Goal: Task Accomplishment & Management: Manage account settings

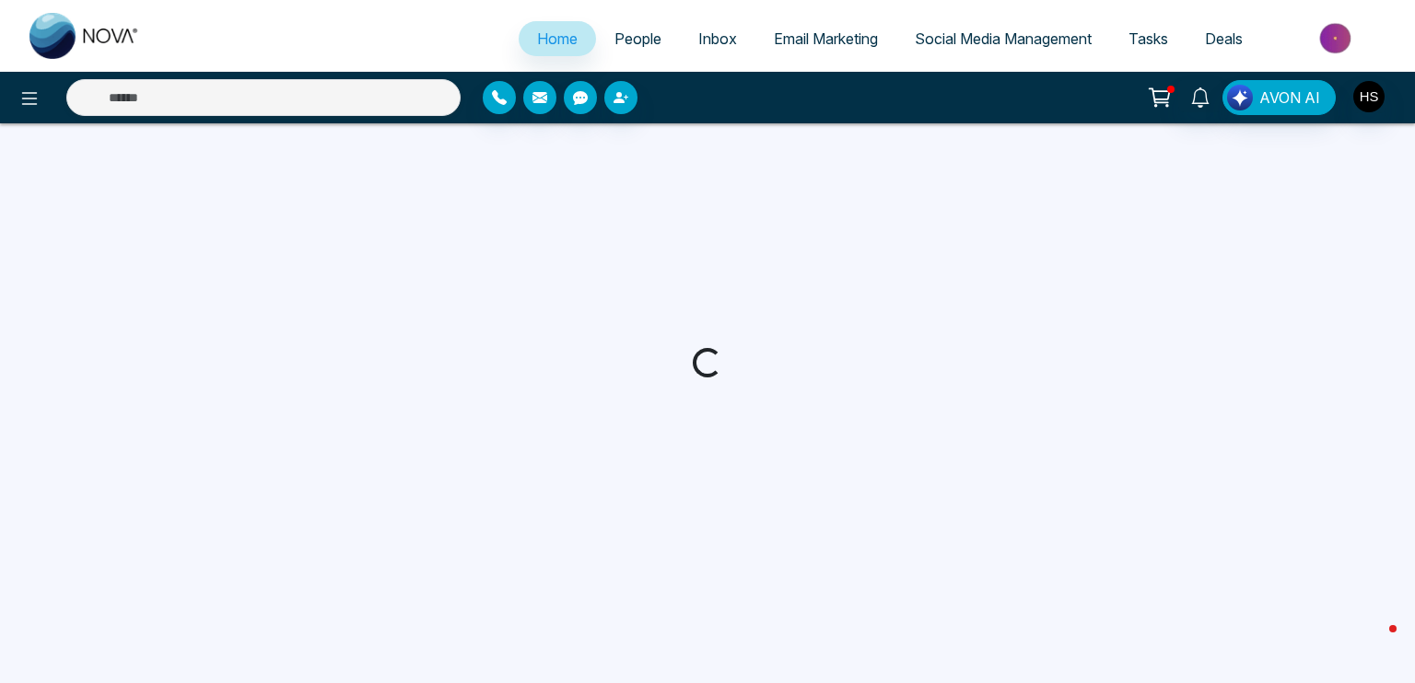
select select "*"
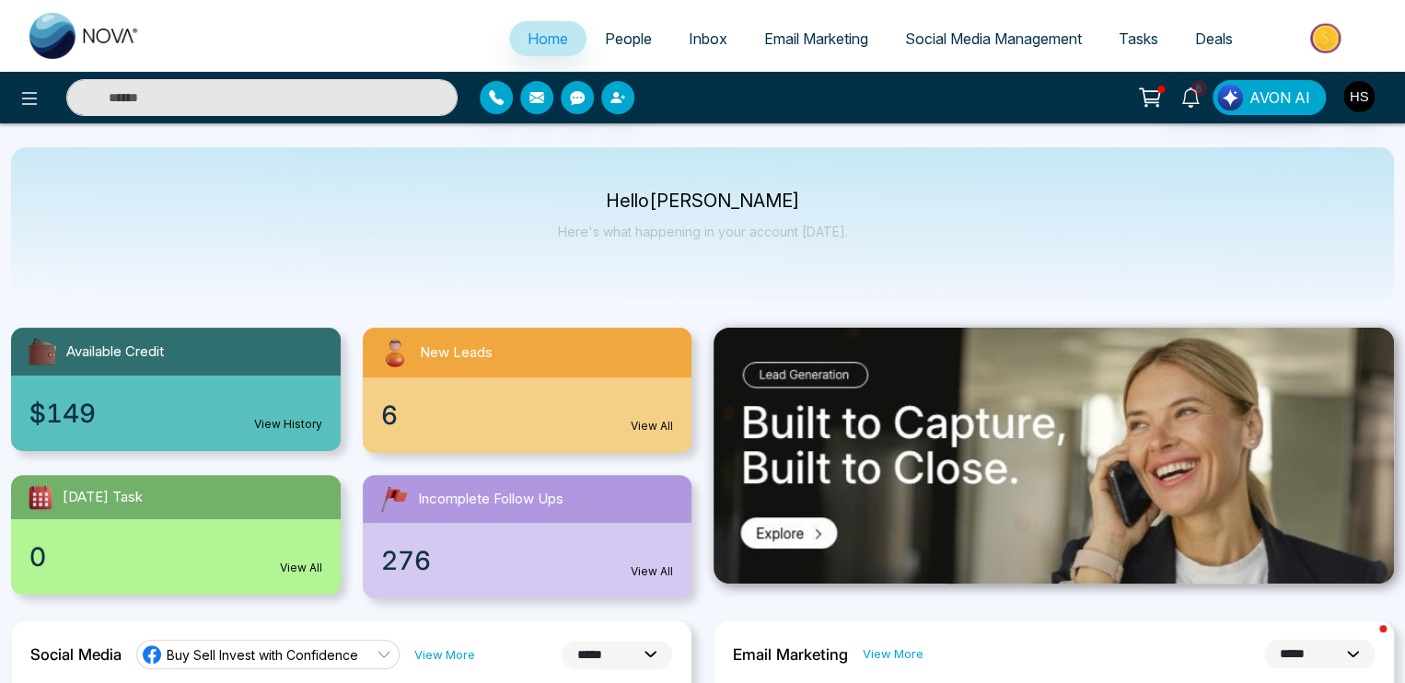
click at [343, 88] on input "text" at bounding box center [261, 97] width 391 height 37
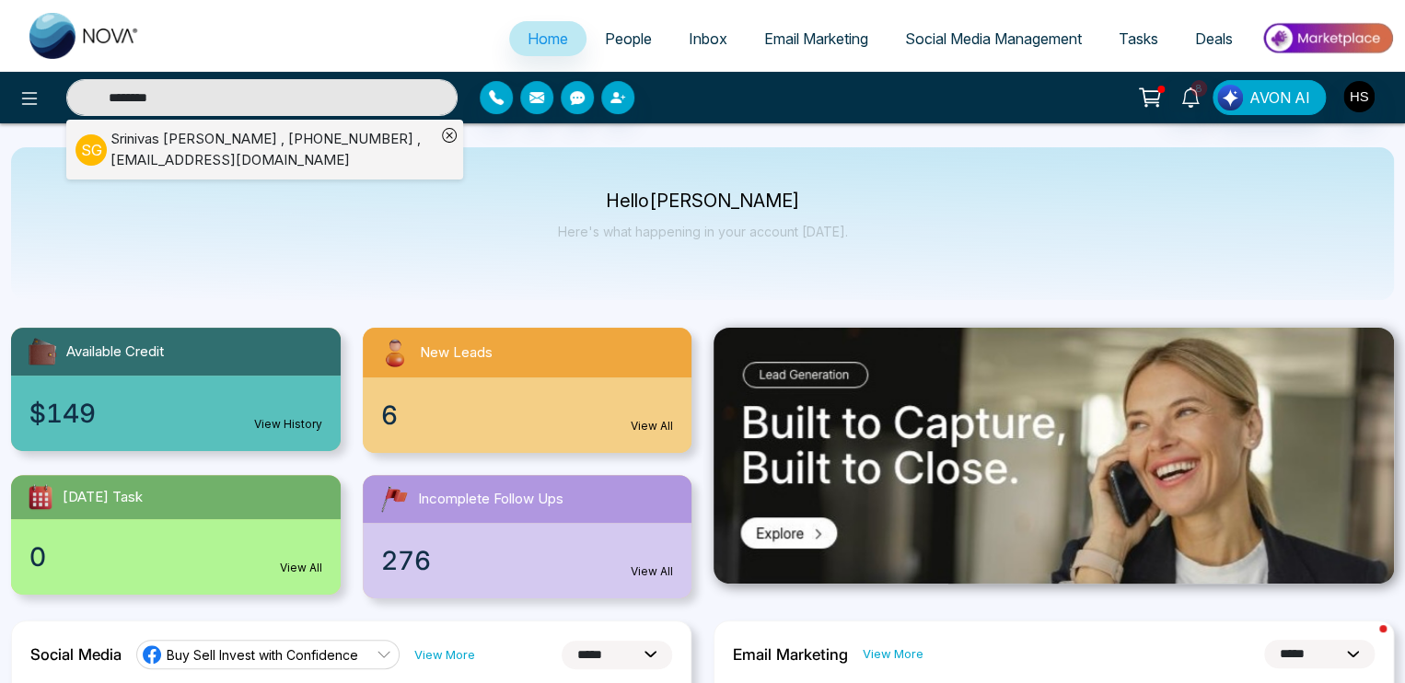
type input "********"
click at [239, 150] on div "[PERSON_NAME] , [PHONE_NUMBER] , [EMAIL_ADDRESS][DOMAIN_NAME]" at bounding box center [273, 149] width 325 height 41
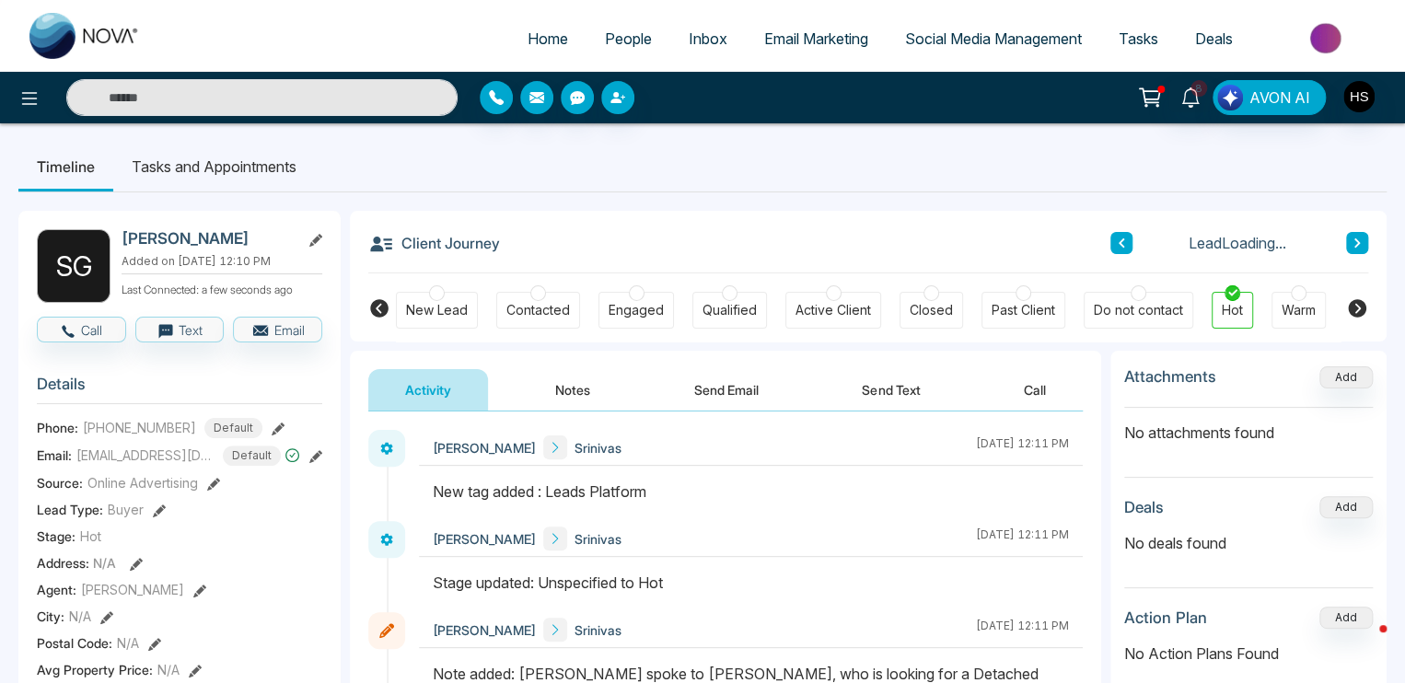
click at [543, 390] on button "Notes" at bounding box center [573, 389] width 109 height 41
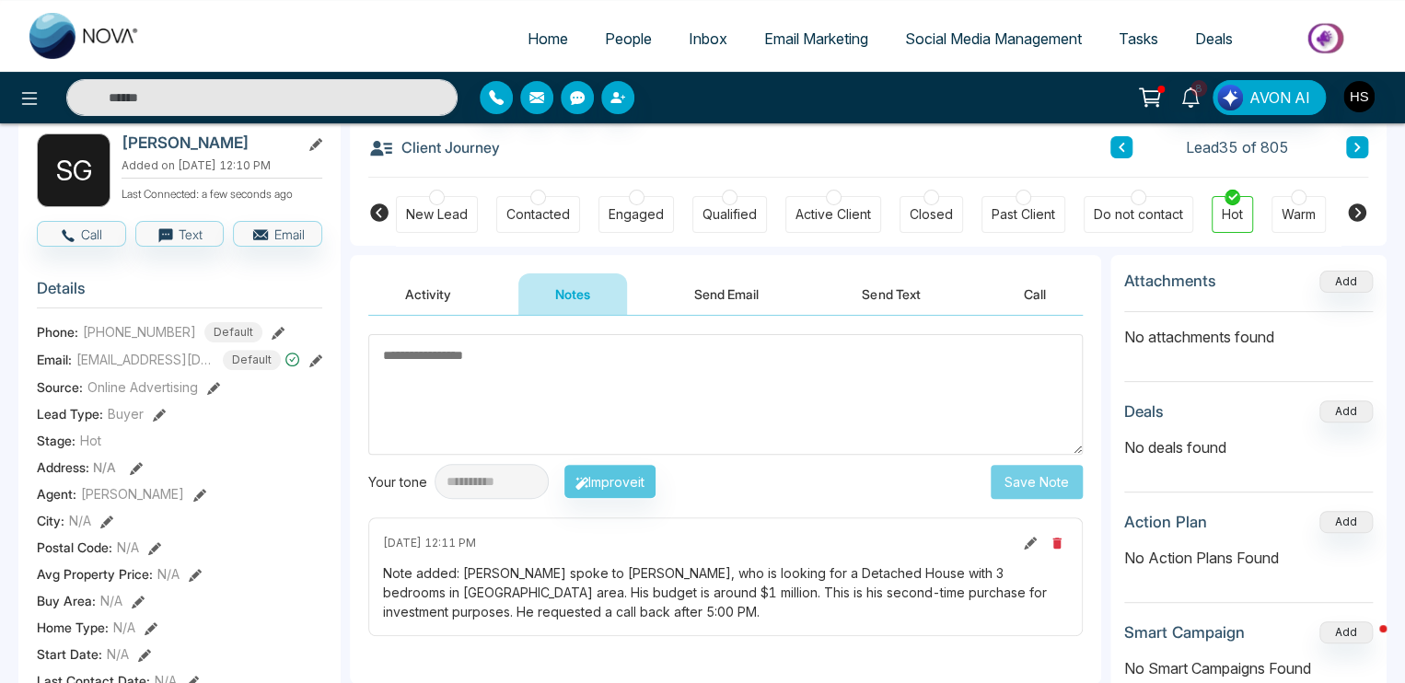
scroll to position [92, 0]
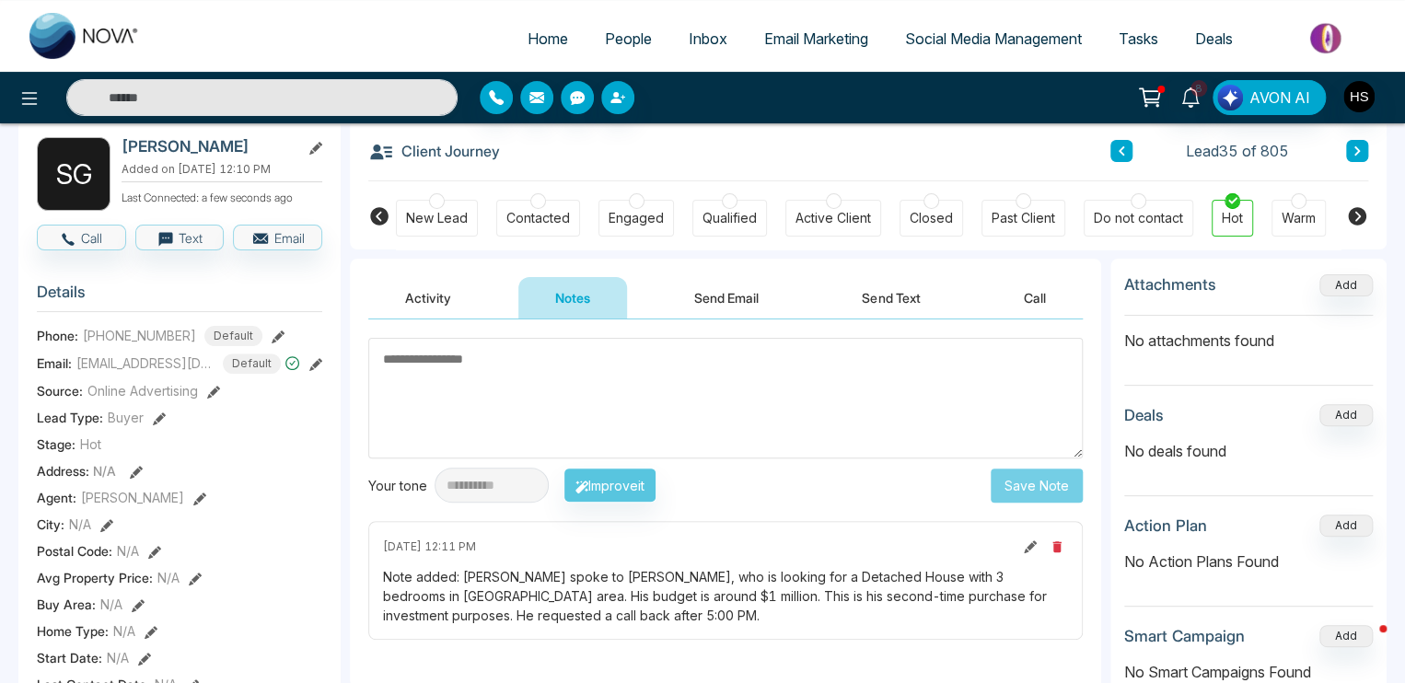
click at [1297, 198] on div at bounding box center [1299, 201] width 16 height 16
click at [693, 371] on textarea at bounding box center [725, 398] width 715 height 121
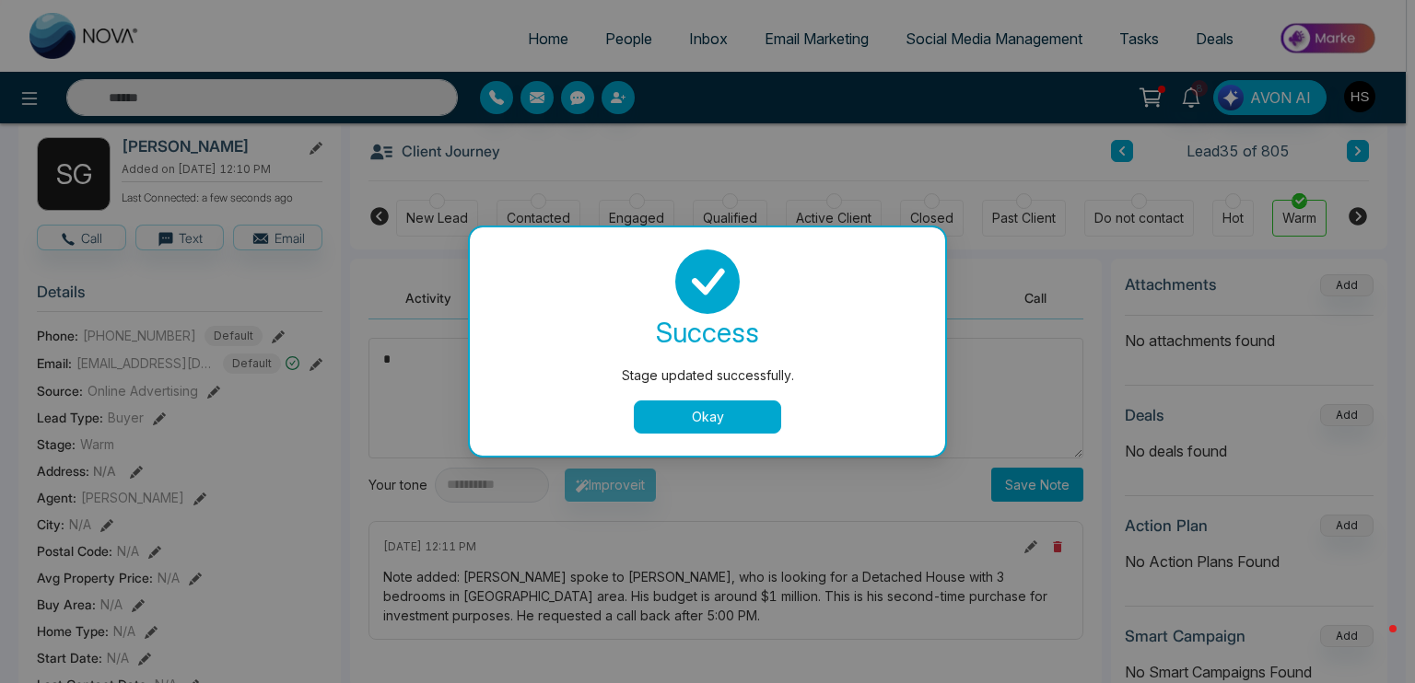
click at [733, 417] on button "Okay" at bounding box center [707, 417] width 147 height 33
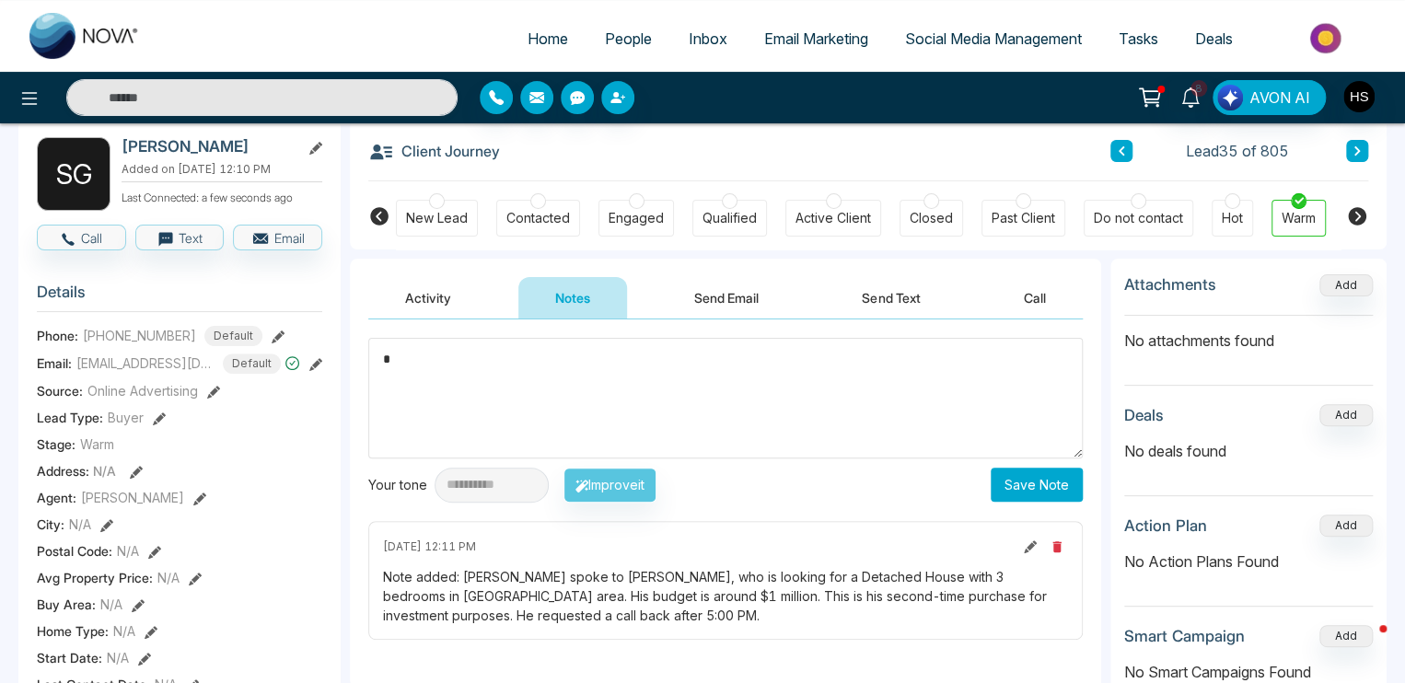
click at [620, 394] on textarea "*" at bounding box center [725, 398] width 715 height 121
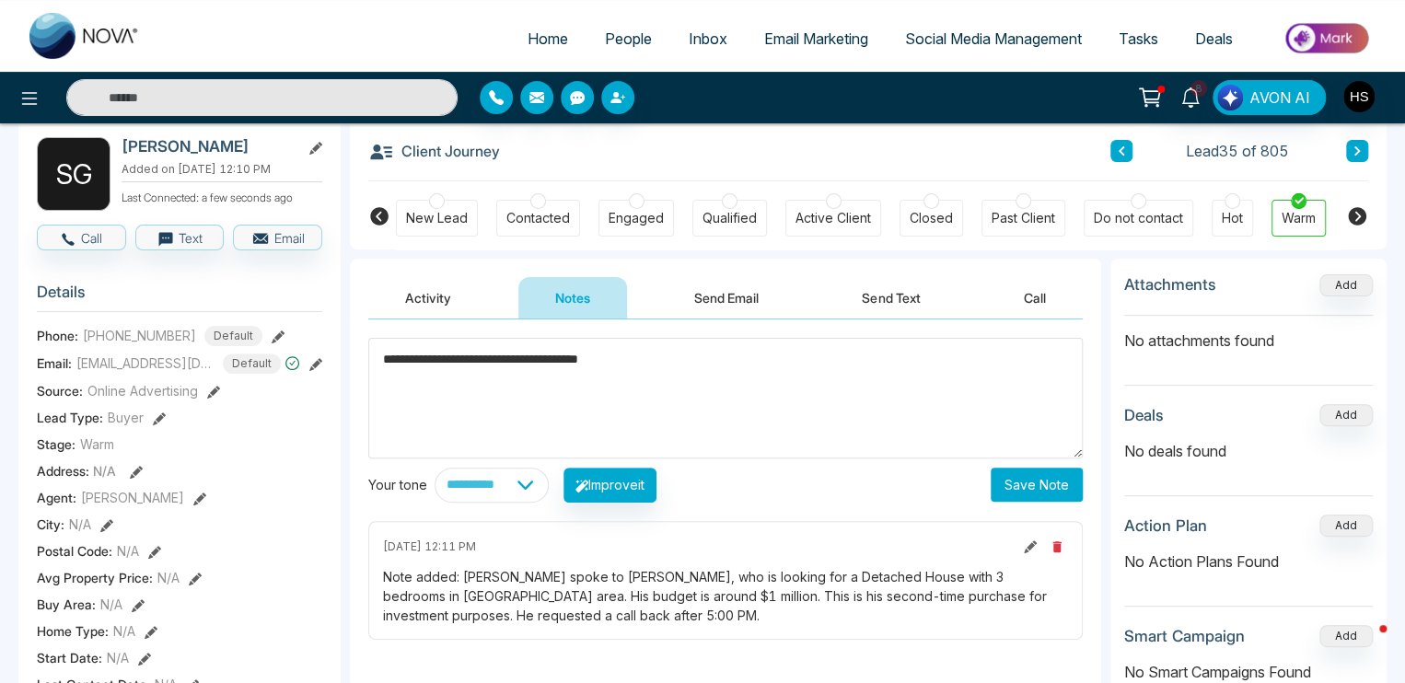
type textarea "**********"
click at [1028, 485] on button "Save Note" at bounding box center [1037, 485] width 92 height 34
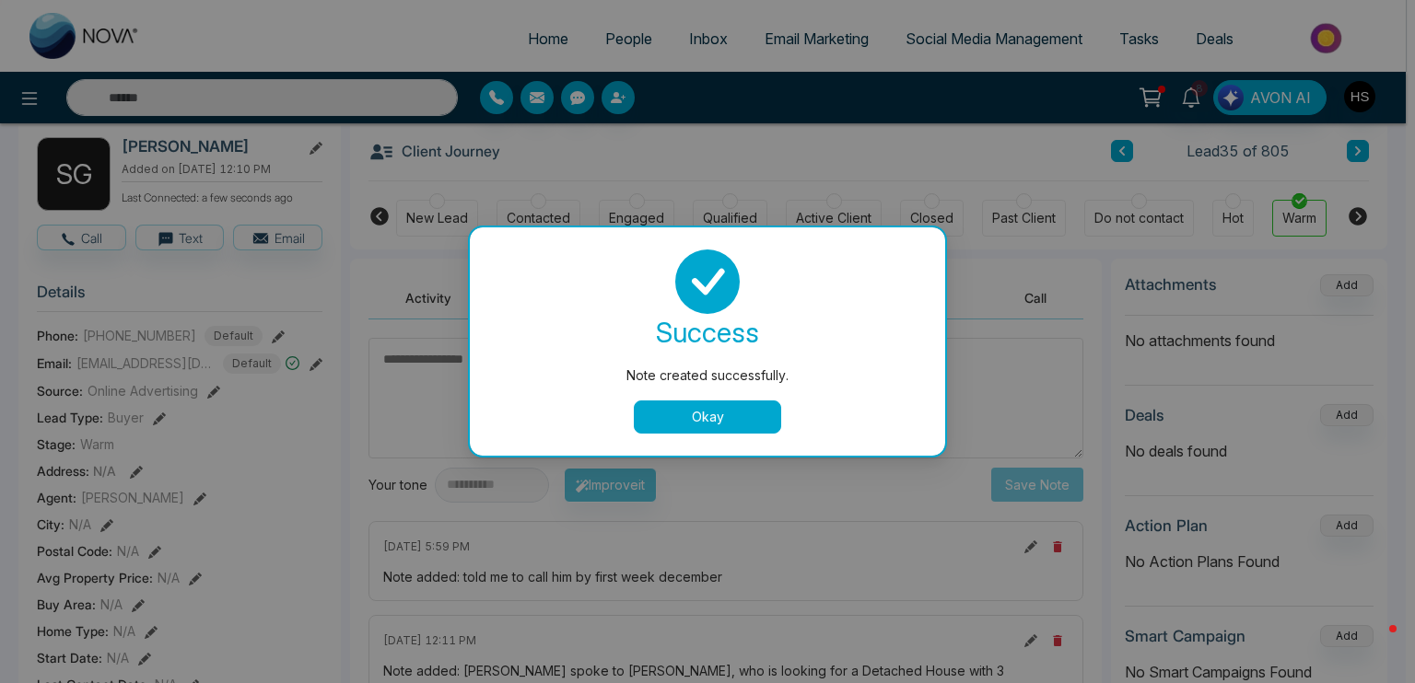
click at [645, 418] on button "Okay" at bounding box center [707, 417] width 147 height 33
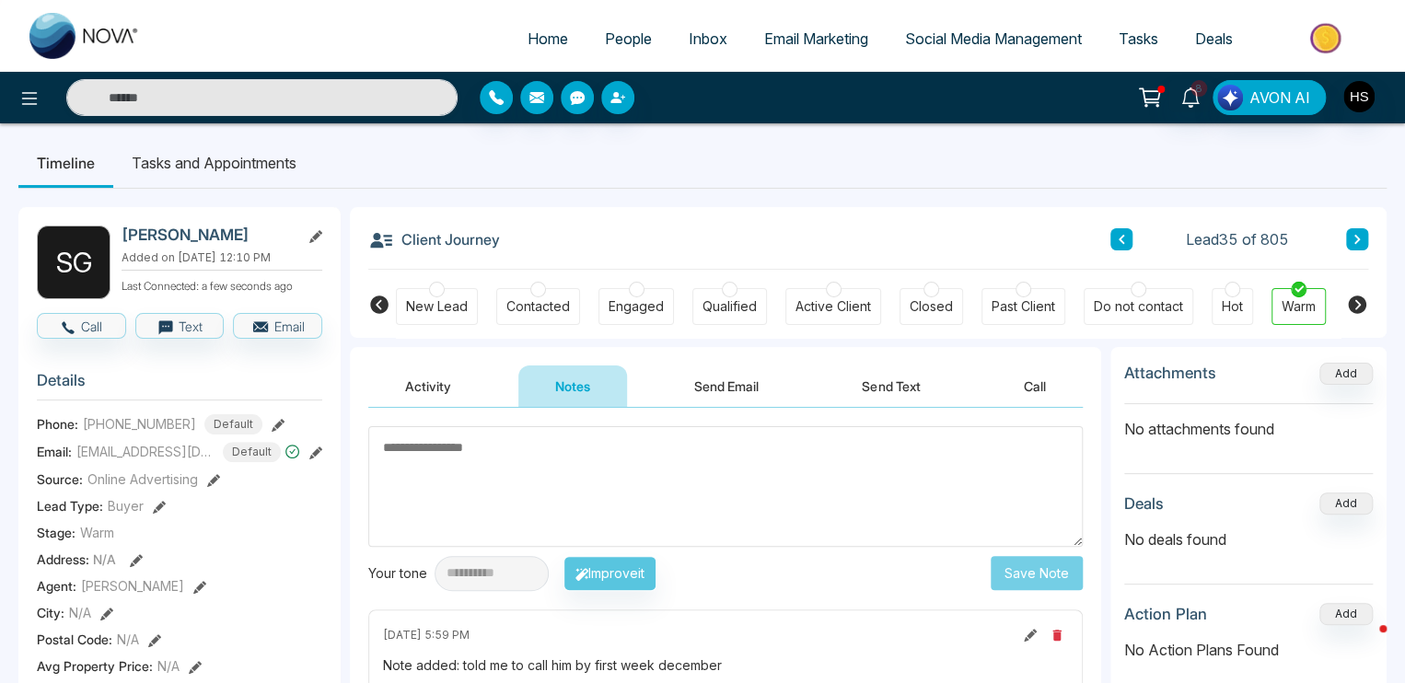
scroll to position [0, 0]
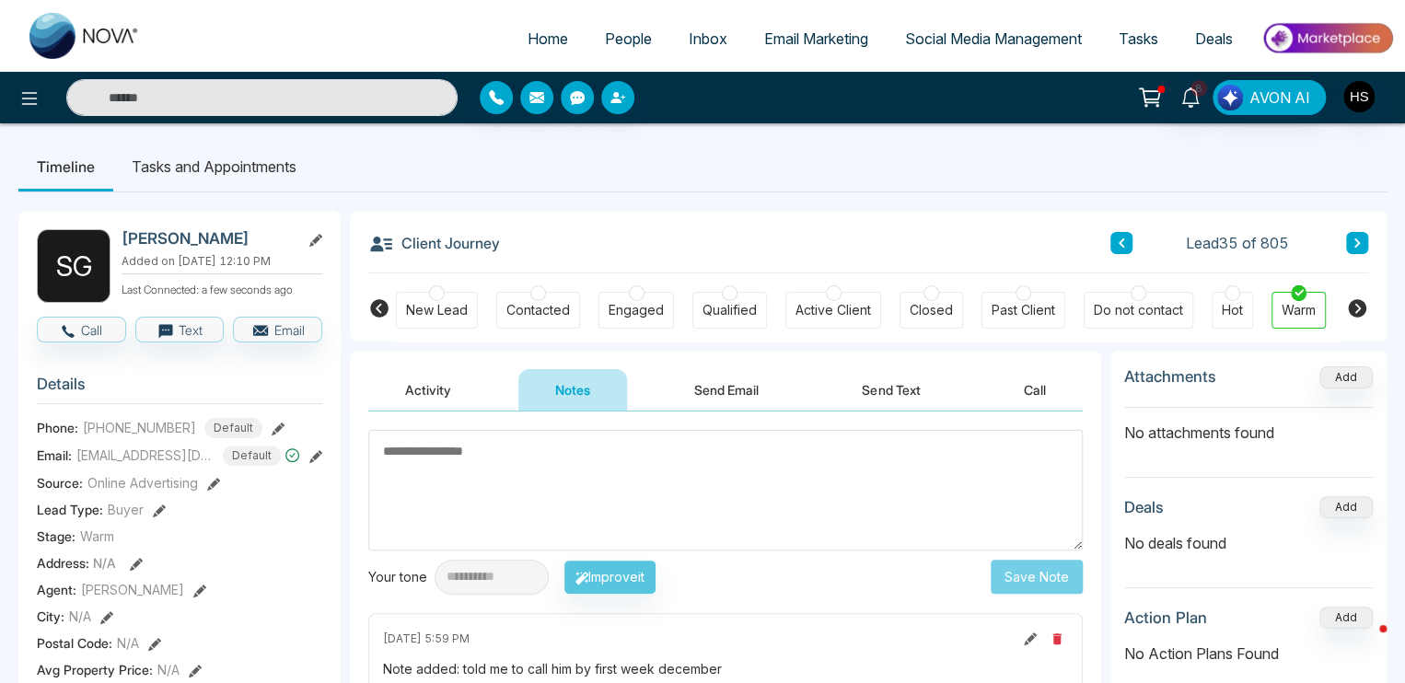
click at [216, 169] on li "Tasks and Appointments" at bounding box center [214, 167] width 202 height 50
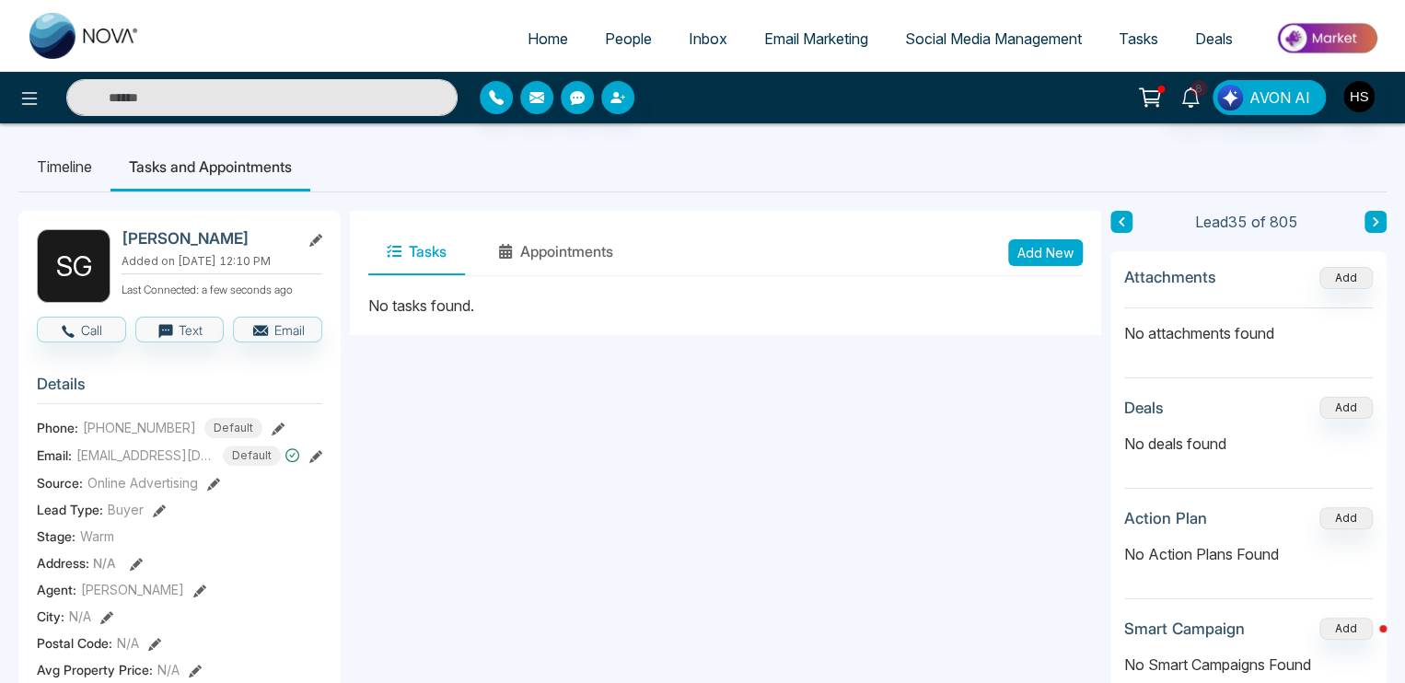
click at [1049, 256] on button "Add New" at bounding box center [1045, 252] width 75 height 27
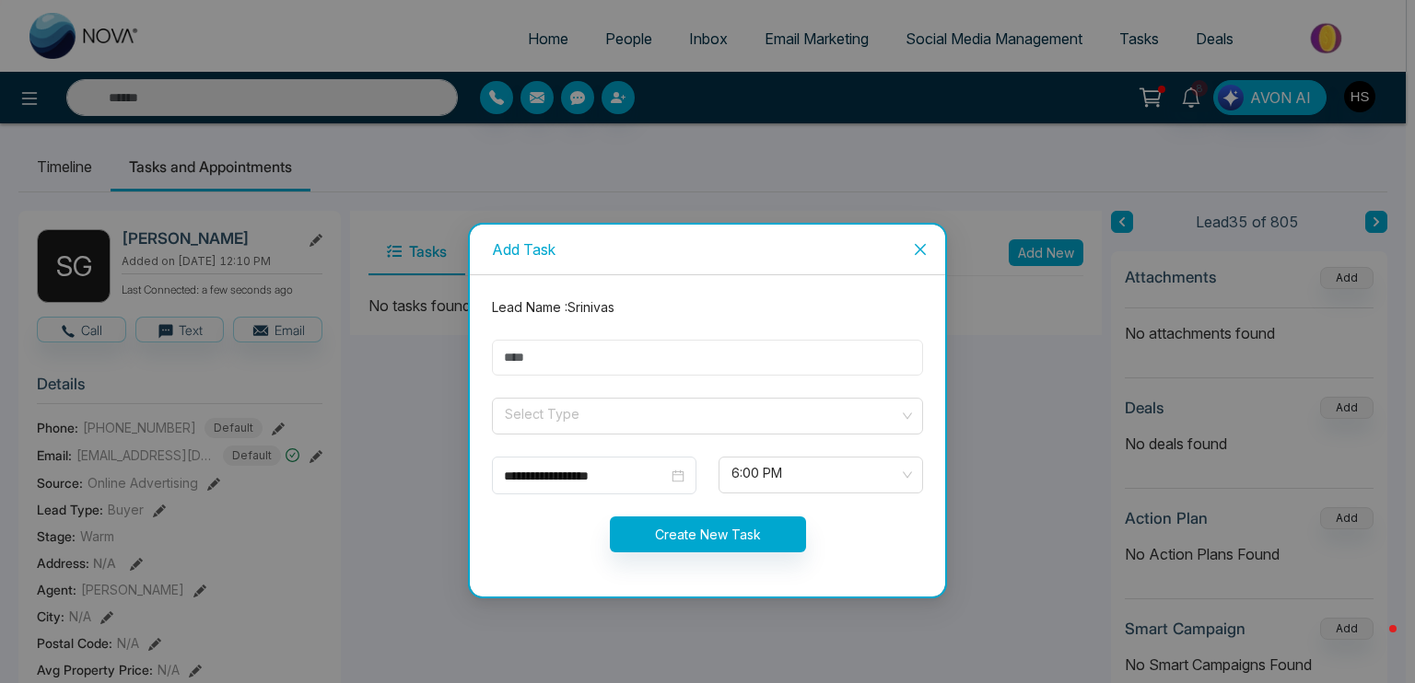
click at [690, 348] on input "text" at bounding box center [707, 358] width 431 height 36
type input "****"
click at [701, 313] on div "Lead Name : [PERSON_NAME]" at bounding box center [707, 307] width 453 height 20
click at [607, 412] on input "search" at bounding box center [701, 413] width 396 height 28
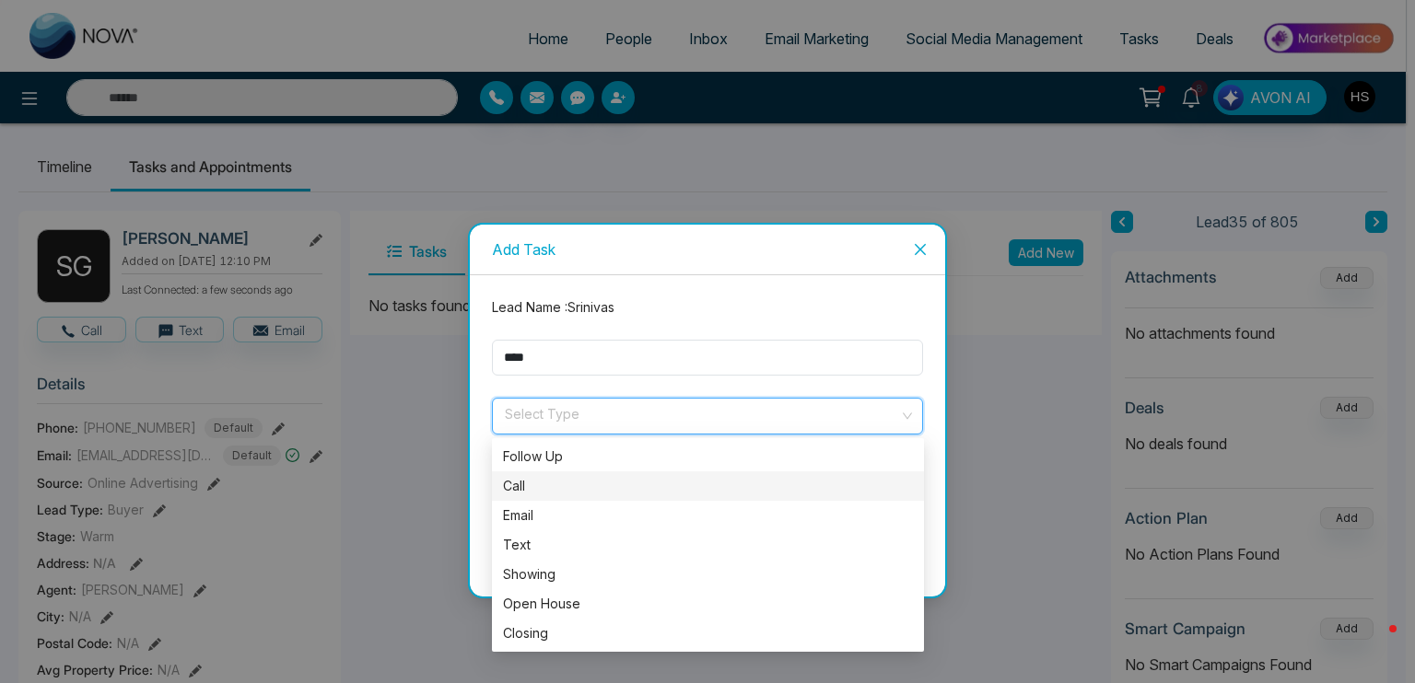
click at [557, 484] on div "Call" at bounding box center [708, 486] width 410 height 20
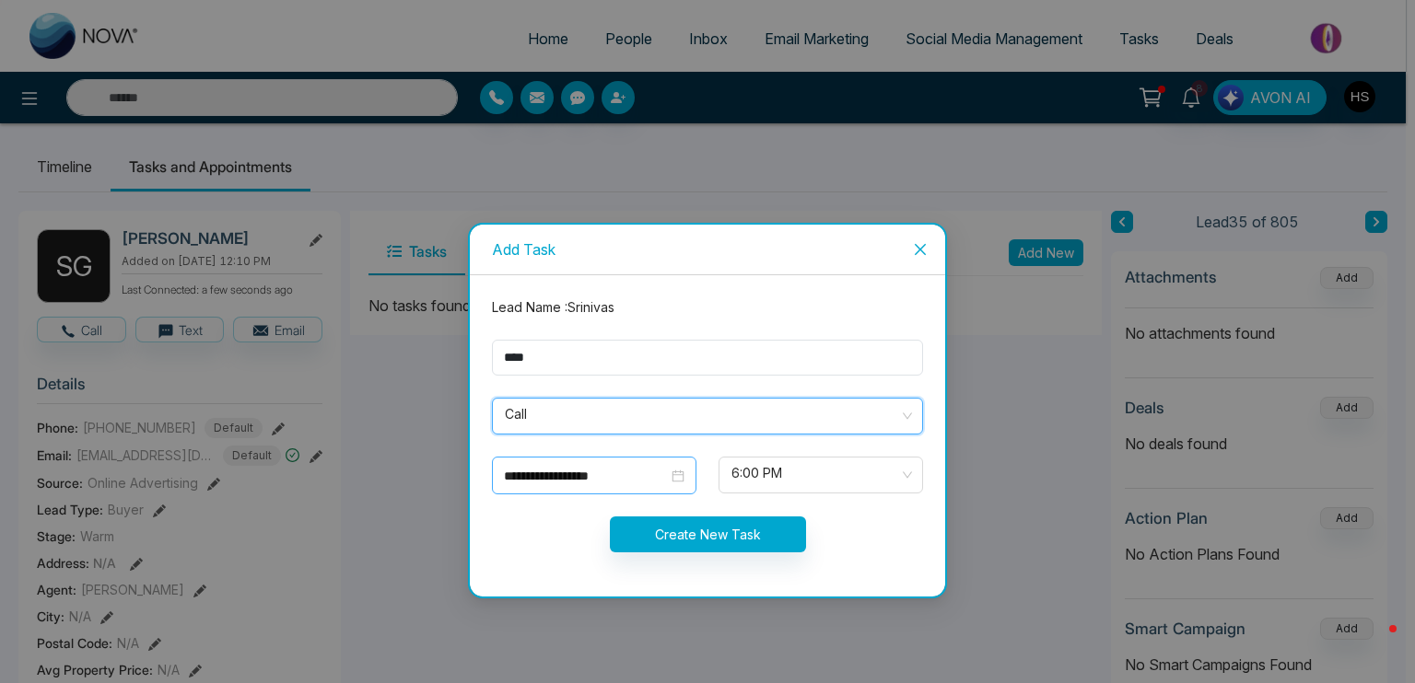
click at [663, 472] on input "**********" at bounding box center [586, 476] width 164 height 20
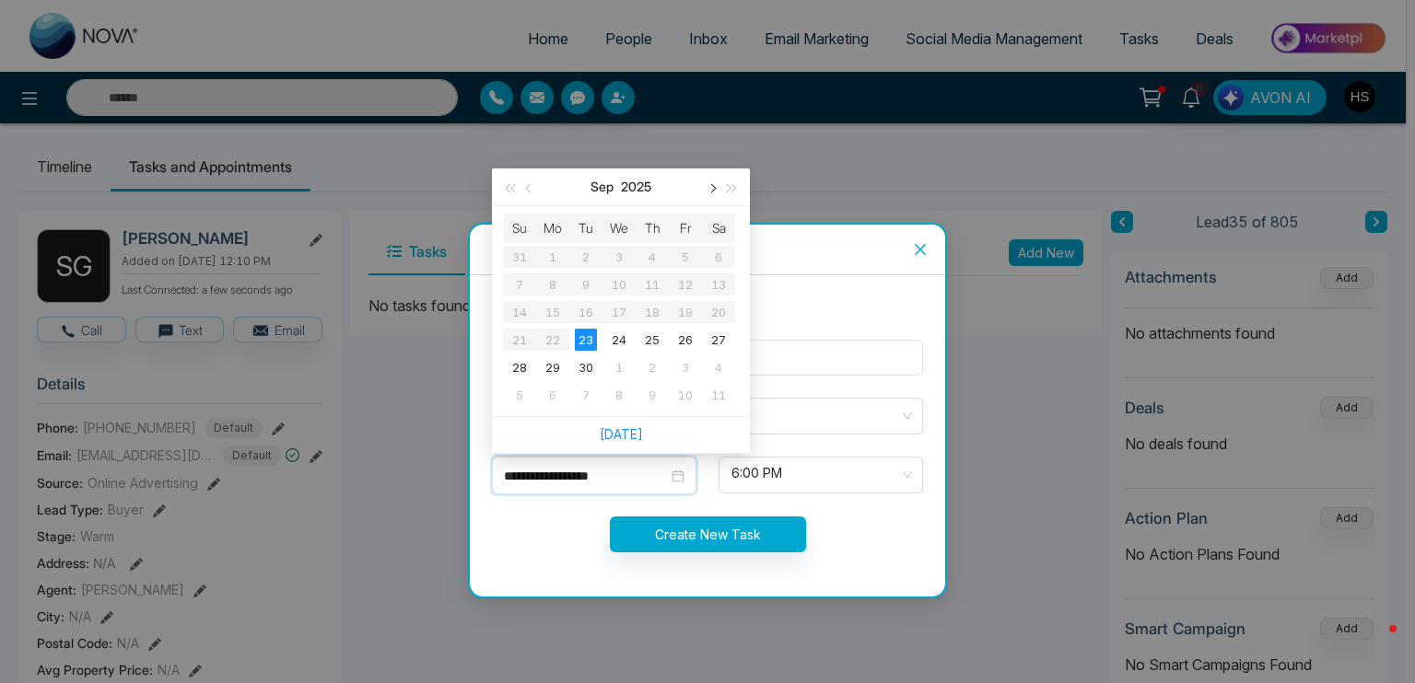
click at [707, 191] on button "button" at bounding box center [711, 187] width 20 height 37
type input "**********"
click at [587, 257] on div "2" at bounding box center [586, 257] width 22 height 22
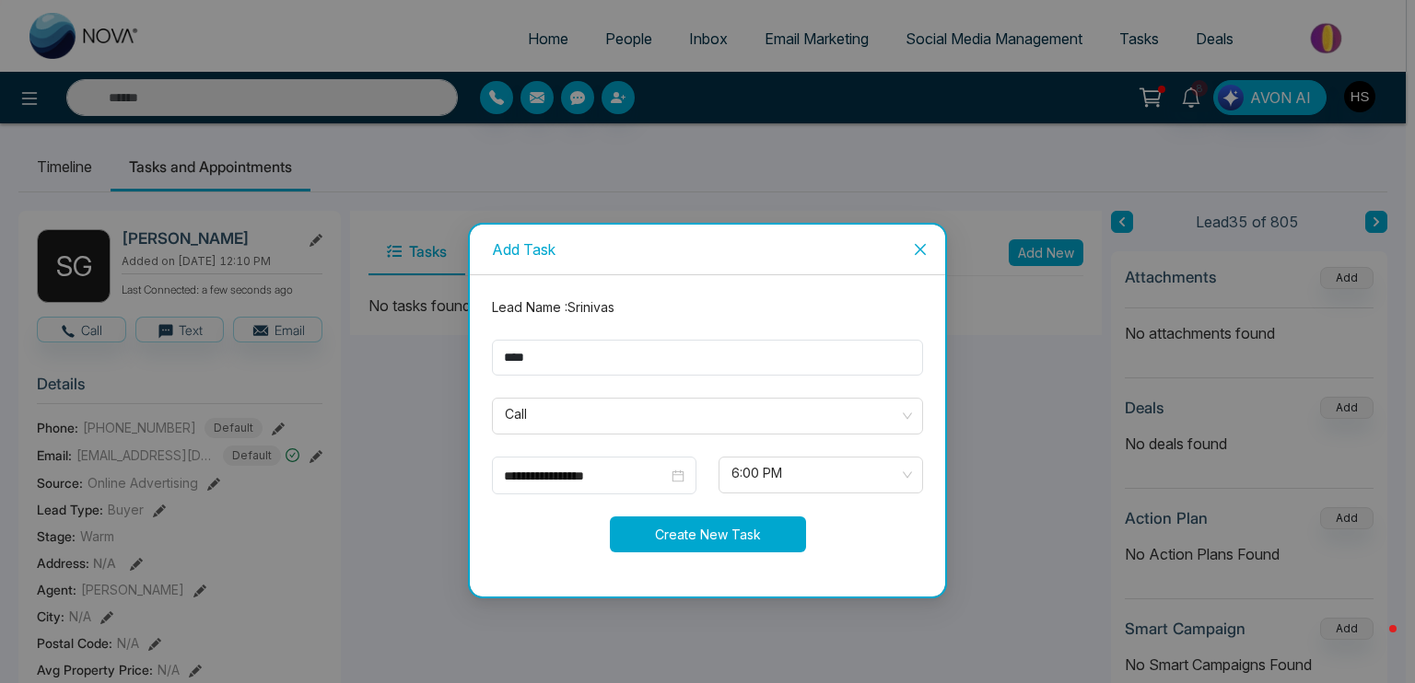
click at [705, 540] on button "Create New Task" at bounding box center [708, 535] width 196 height 36
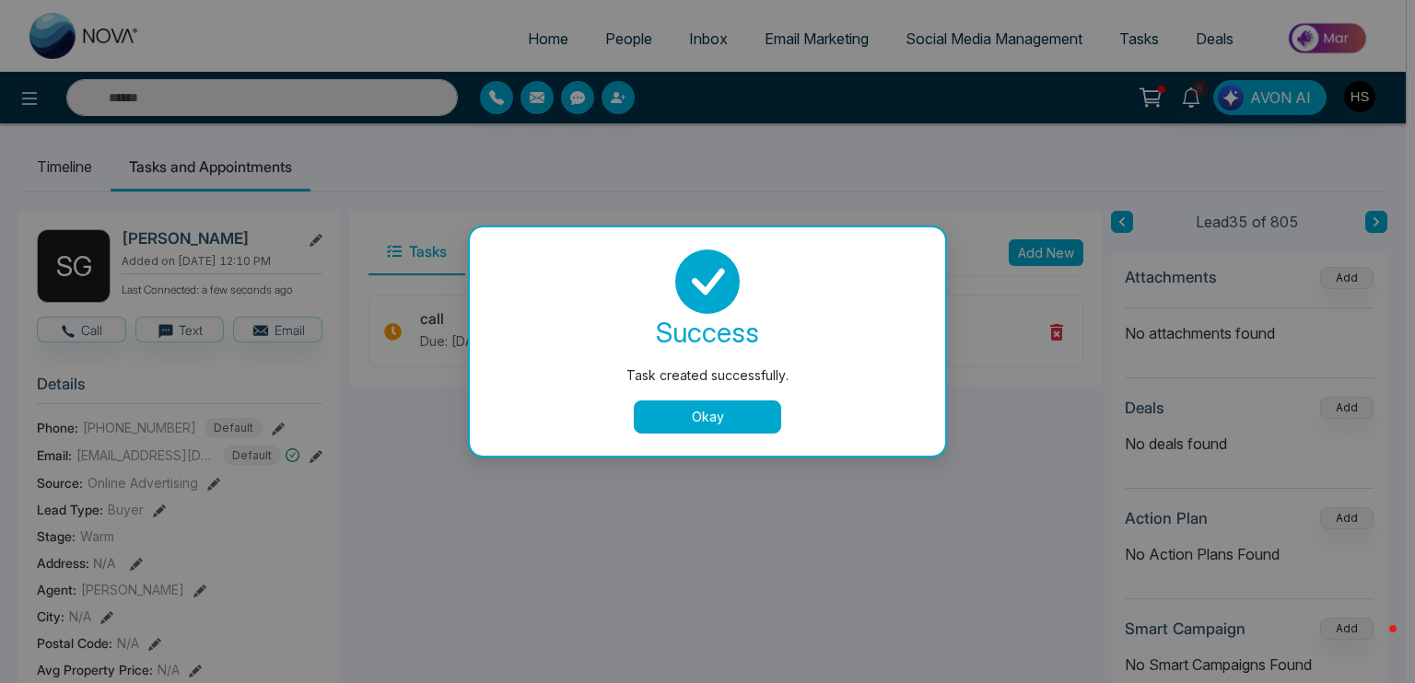
click at [693, 419] on button "Okay" at bounding box center [707, 417] width 147 height 33
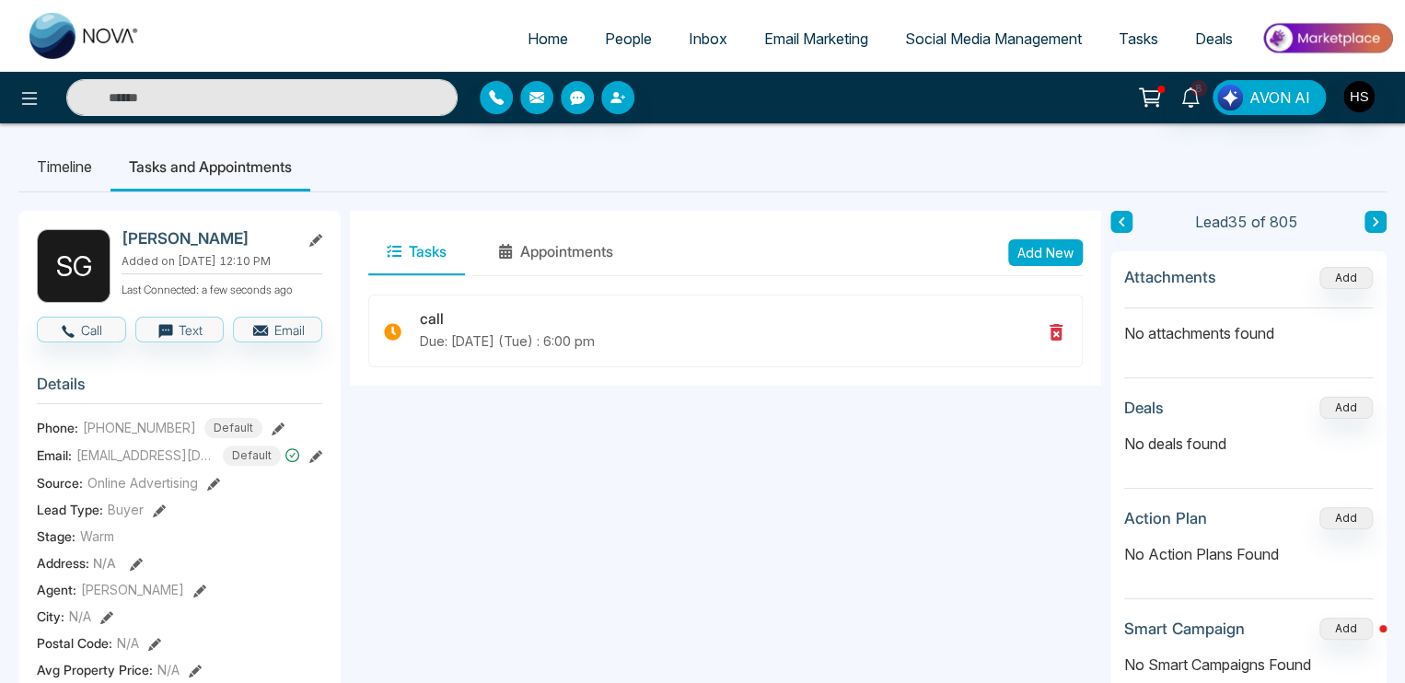
click at [284, 87] on input "text" at bounding box center [261, 97] width 391 height 37
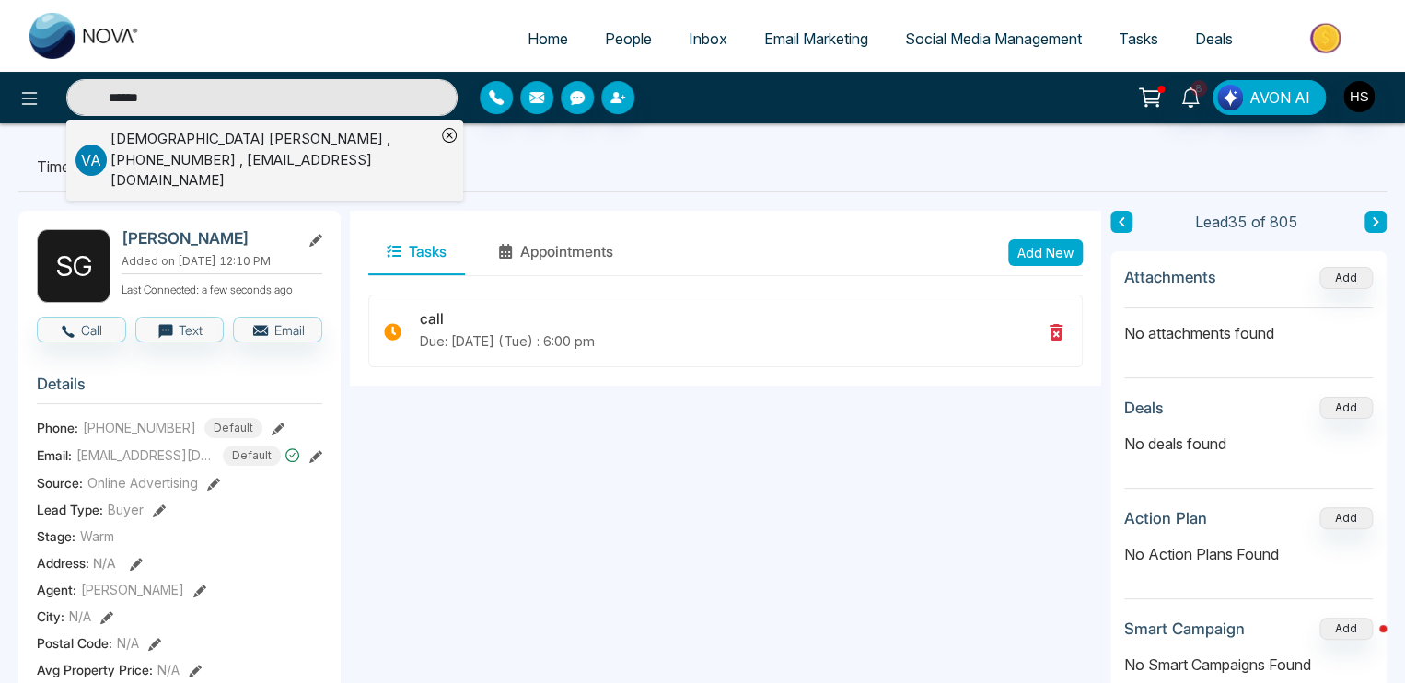
type input "******"
click at [265, 132] on div "[DEMOGRAPHIC_DATA][PERSON_NAME] , [PHONE_NUMBER] , [EMAIL_ADDRESS][DOMAIN_NAME]" at bounding box center [273, 160] width 325 height 63
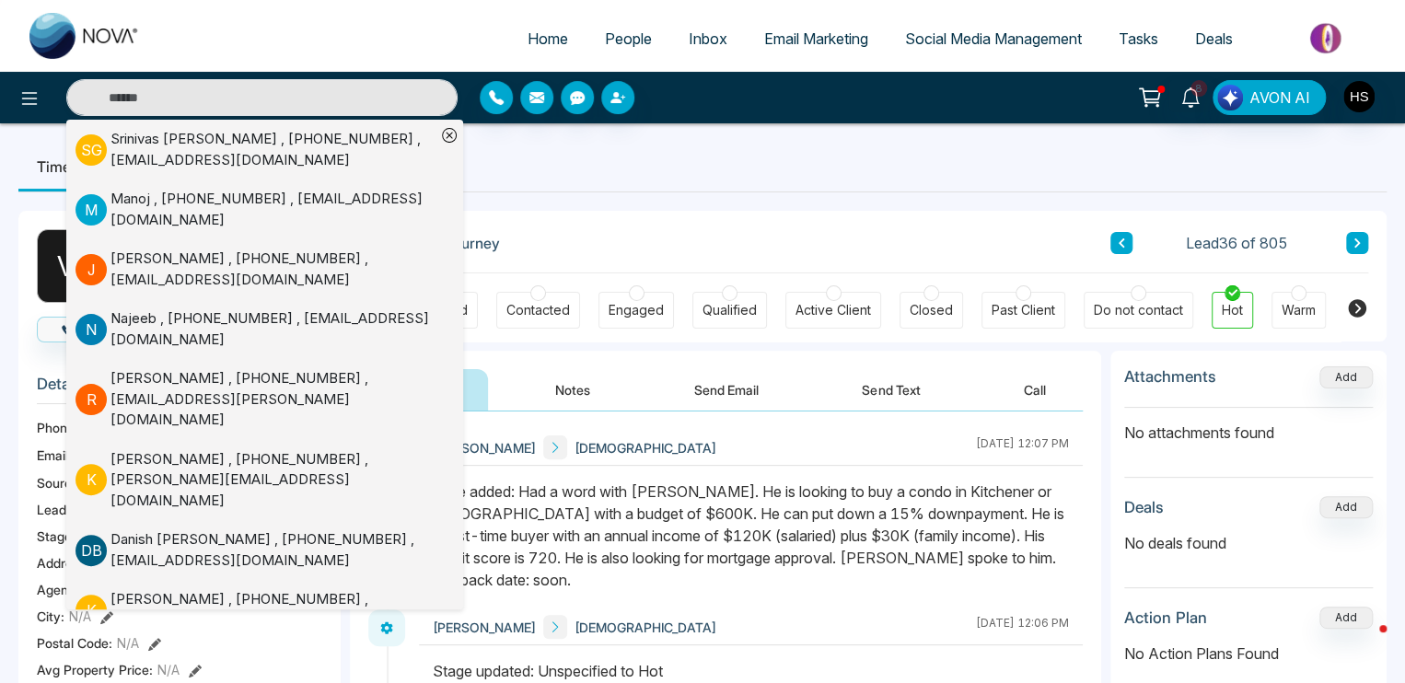
click at [554, 392] on button "Notes" at bounding box center [573, 389] width 109 height 41
